Goal: Task Accomplishment & Management: Use online tool/utility

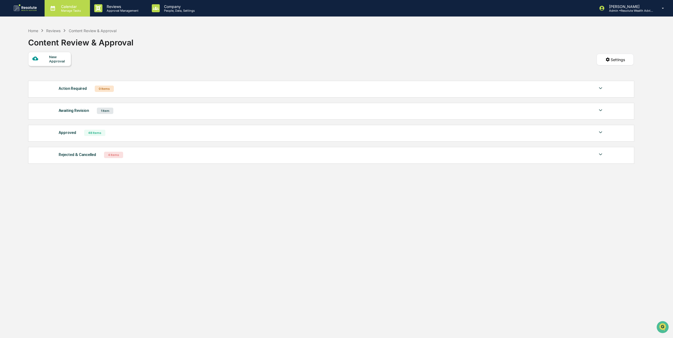
click at [59, 5] on p "Calendar" at bounding box center [70, 6] width 27 height 5
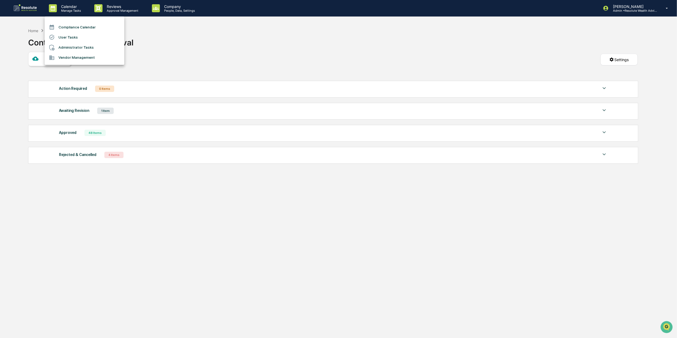
click at [24, 8] on div at bounding box center [338, 169] width 677 height 338
click at [37, 29] on div "Home" at bounding box center [33, 30] width 10 height 5
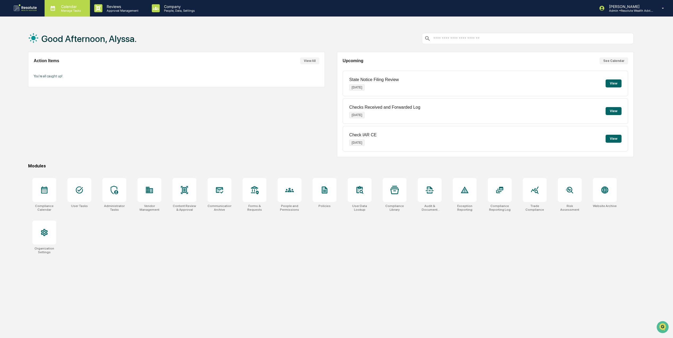
click at [79, 15] on div "Calendar Manage Tasks" at bounding box center [67, 8] width 45 height 16
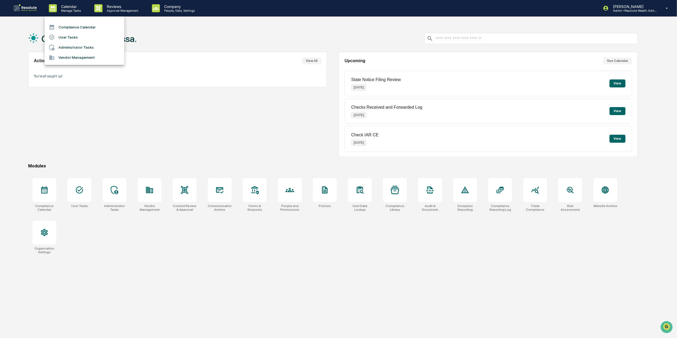
click at [93, 45] on li "Administrator Tasks" at bounding box center [85, 47] width 80 height 10
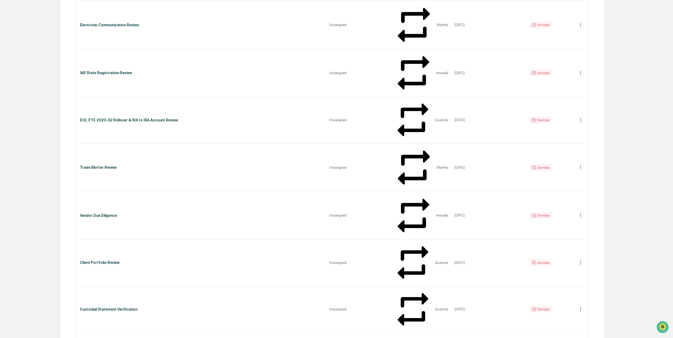
scroll to position [330, 0]
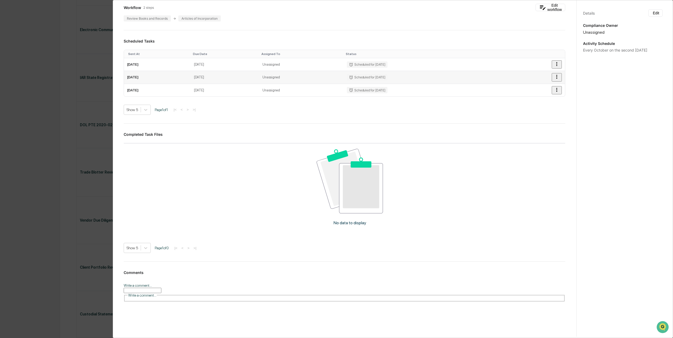
scroll to position [0, 0]
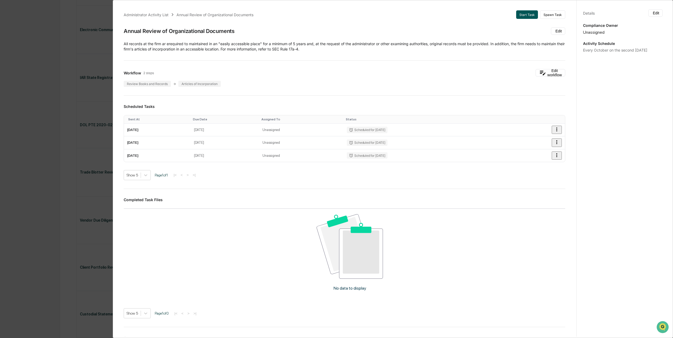
click at [517, 12] on button "Start Task" at bounding box center [528, 14] width 22 height 8
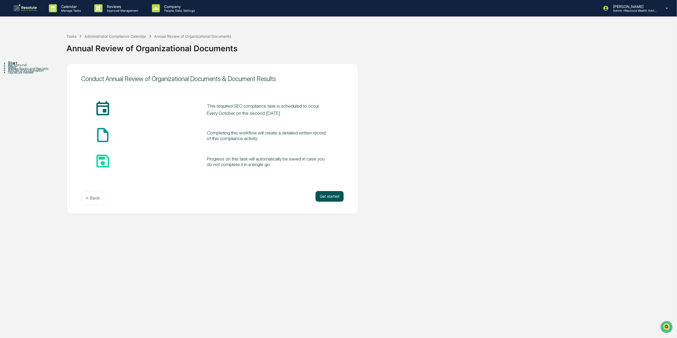
click at [322, 197] on button "Get started" at bounding box center [329, 196] width 28 height 11
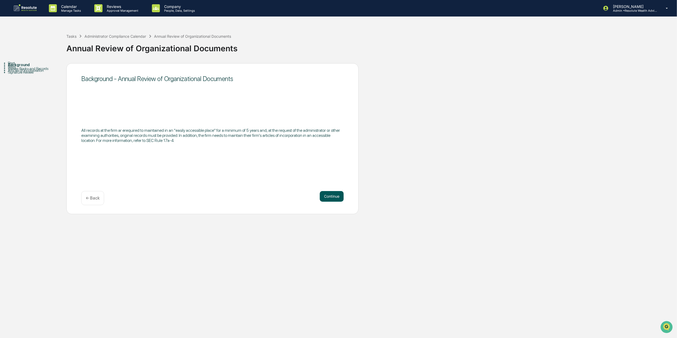
click at [330, 198] on button "Continue" at bounding box center [332, 196] width 24 height 11
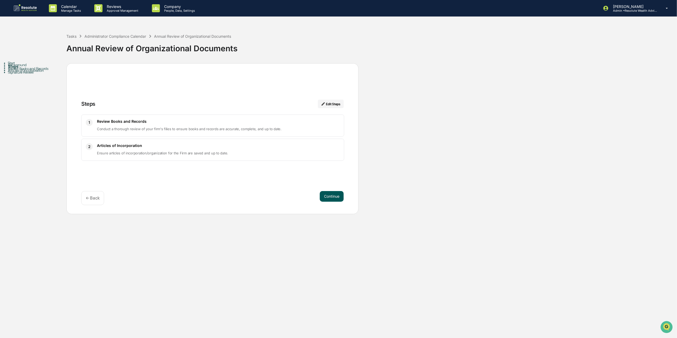
click at [329, 195] on button "Continue" at bounding box center [332, 196] width 24 height 11
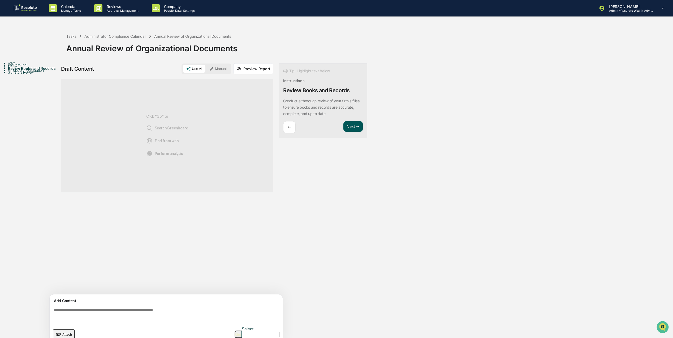
click at [354, 127] on button "Next ➔" at bounding box center [353, 126] width 19 height 11
click at [352, 126] on button "Next ➔" at bounding box center [353, 120] width 19 height 11
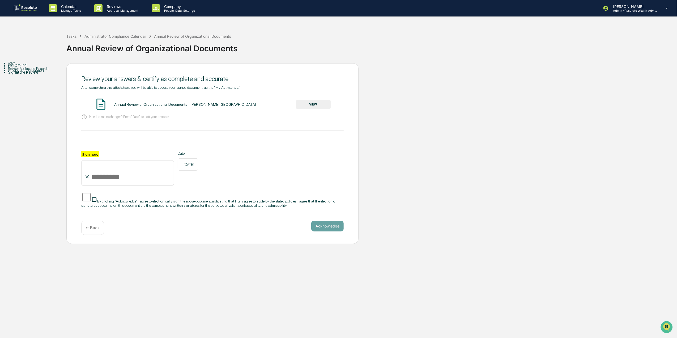
click at [19, 71] on div "Review Books and Records" at bounding box center [37, 68] width 58 height 4
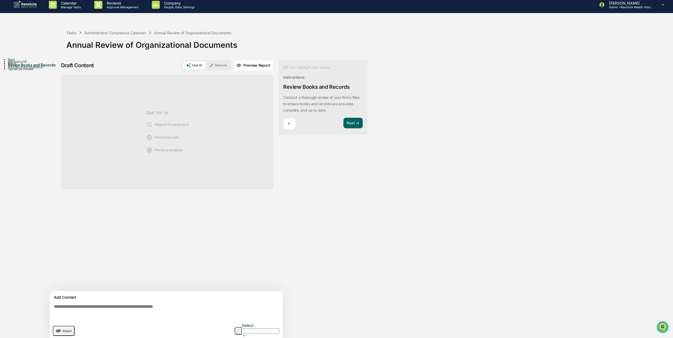
scroll to position [5, 0]
